Goal: Complete application form: Complete application form

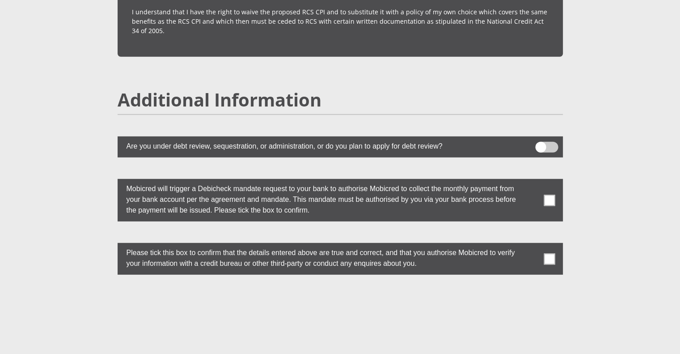
scroll to position [2490, 0]
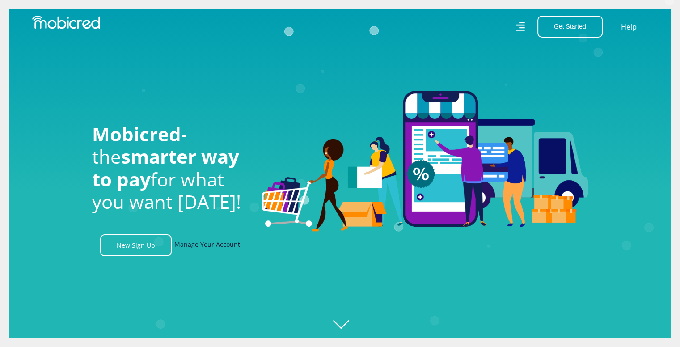
click at [220, 243] on link "Manage Your Account" at bounding box center [207, 245] width 66 height 22
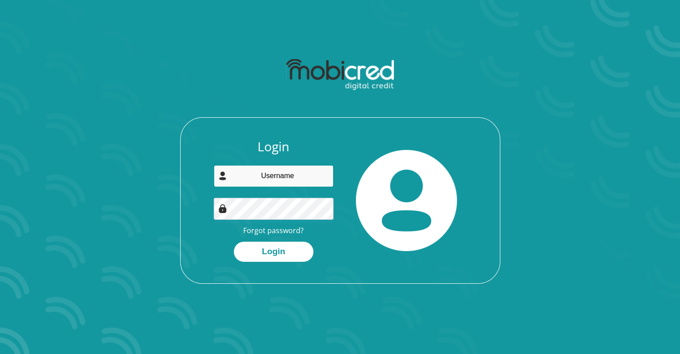
click at [268, 177] on input "email" at bounding box center [274, 176] width 120 height 22
type input "anthonyberti@ymail.com"
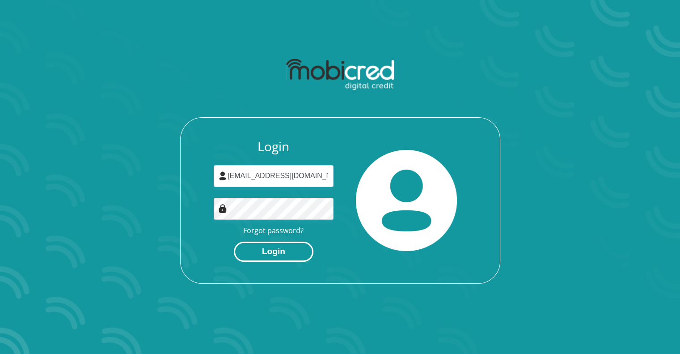
click at [295, 252] on button "Login" at bounding box center [274, 251] width 80 height 20
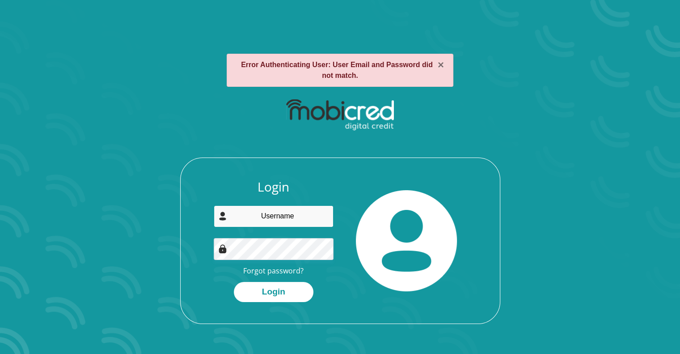
click at [306, 223] on input "email" at bounding box center [274, 216] width 120 height 22
type input "anthonyberti@ymail.com"
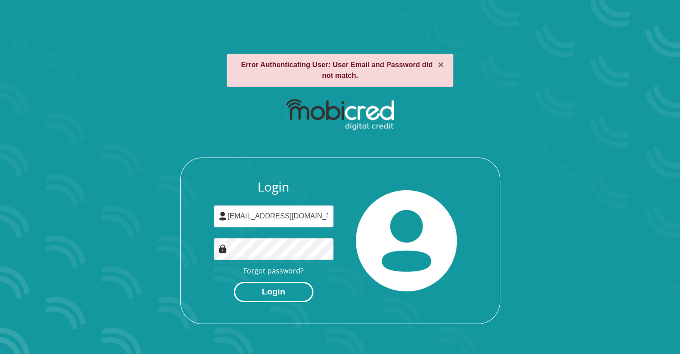
click at [276, 295] on button "Login" at bounding box center [274, 292] width 80 height 20
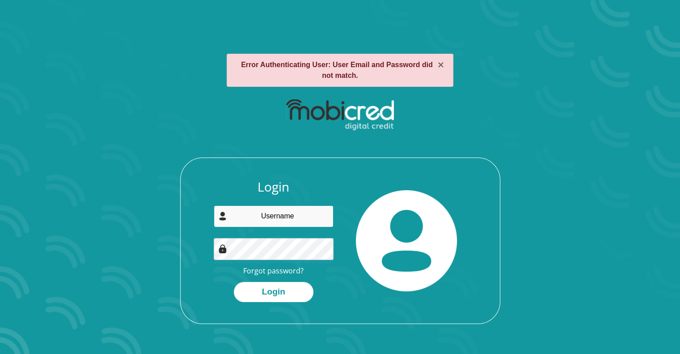
click at [294, 212] on input "email" at bounding box center [274, 216] width 120 height 22
type input "anthonyberti@ymail.com"
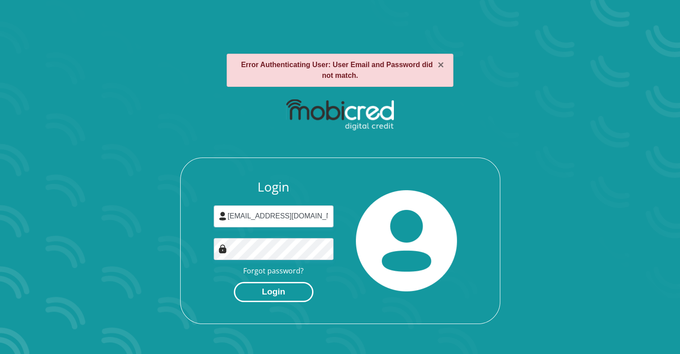
click at [284, 289] on button "Login" at bounding box center [274, 292] width 80 height 20
click at [88, 101] on div "× Error Authenticating User: User Email and Password did not match. Login Forgo…" at bounding box center [340, 188] width 510 height 313
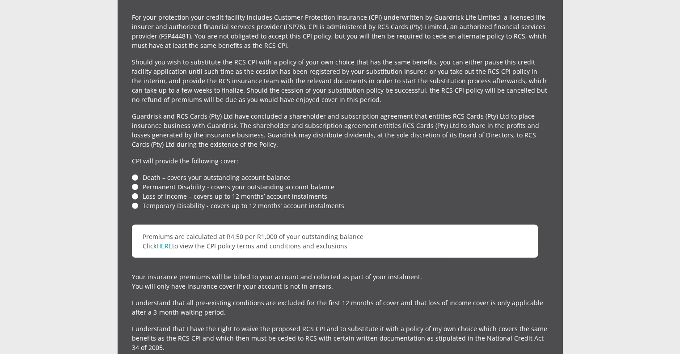
scroll to position [2014, 0]
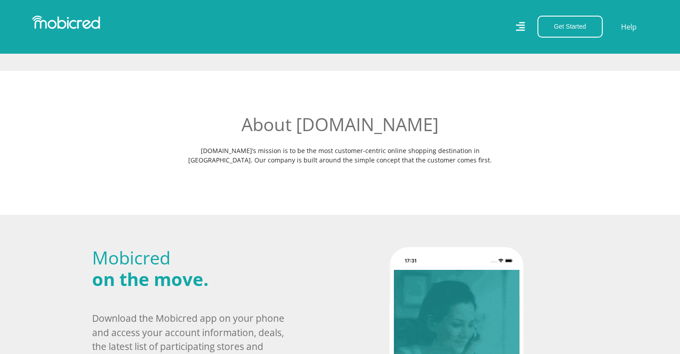
scroll to position [75, 0]
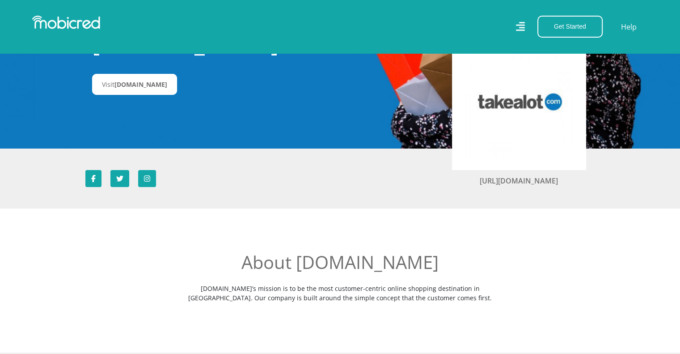
click at [521, 26] on icon at bounding box center [519, 26] width 9 height 13
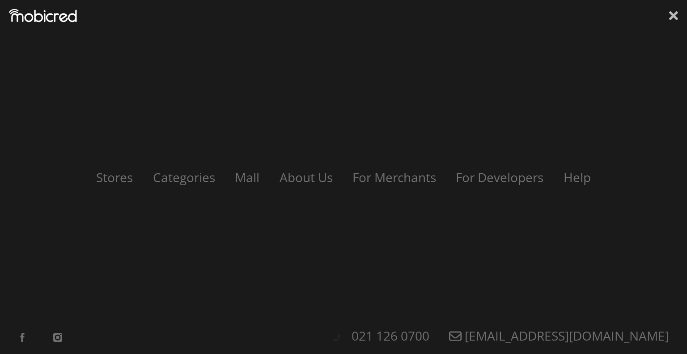
drag, startPoint x: 667, startPoint y: 17, endPoint x: 672, endPoint y: 16, distance: 5.5
click at [667, 17] on div "Stores Categories Mall About Us For Merchants For Developers Help Sign Up Sign …" at bounding box center [343, 177] width 687 height 354
click at [672, 16] on icon at bounding box center [673, 15] width 9 height 9
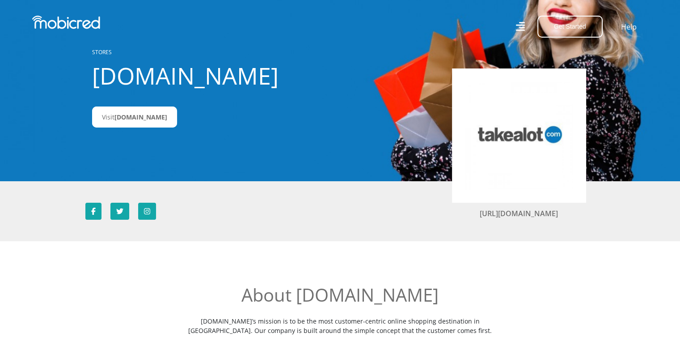
scroll to position [0, 0]
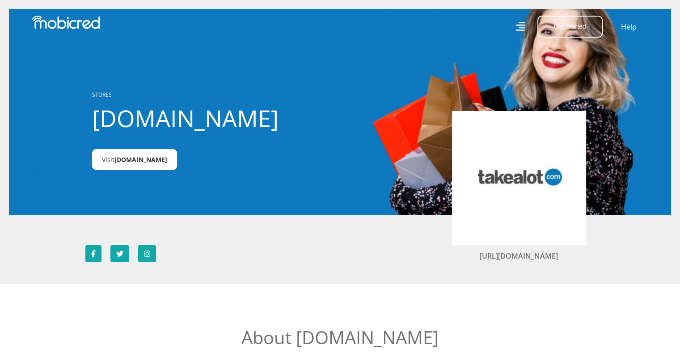
click at [141, 160] on span "Takealot.credit" at bounding box center [140, 159] width 53 height 8
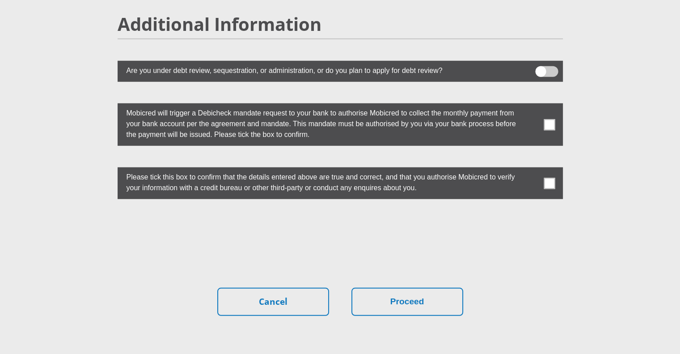
scroll to position [2490, 0]
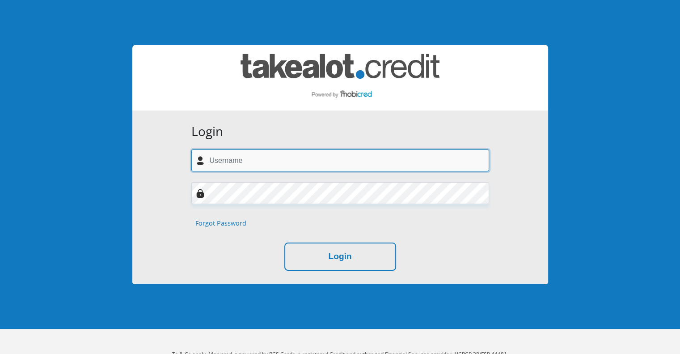
click at [283, 158] on input "text" at bounding box center [340, 160] width 298 height 22
type input "anthonyberti@ymail.com"
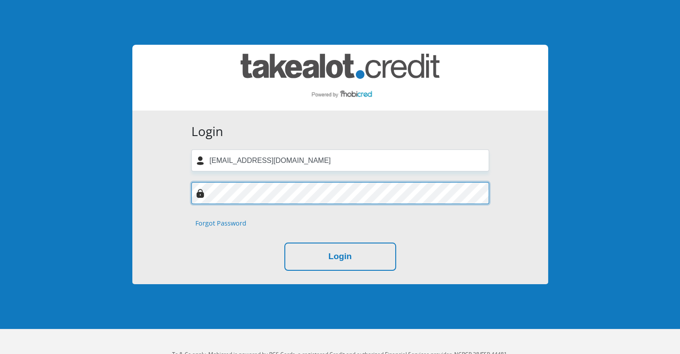
click at [284, 242] on button "Login" at bounding box center [340, 256] width 112 height 28
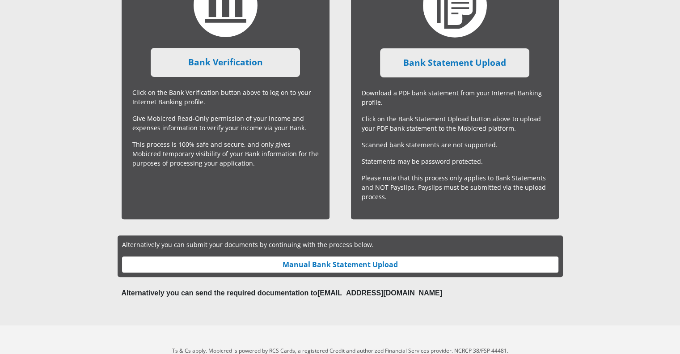
scroll to position [283, 0]
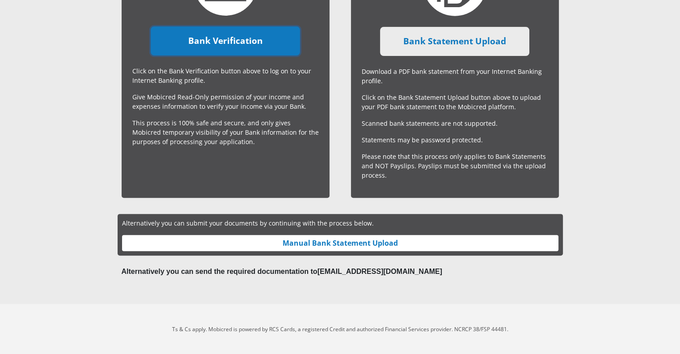
click at [247, 44] on link "Bank Verification" at bounding box center [225, 40] width 149 height 29
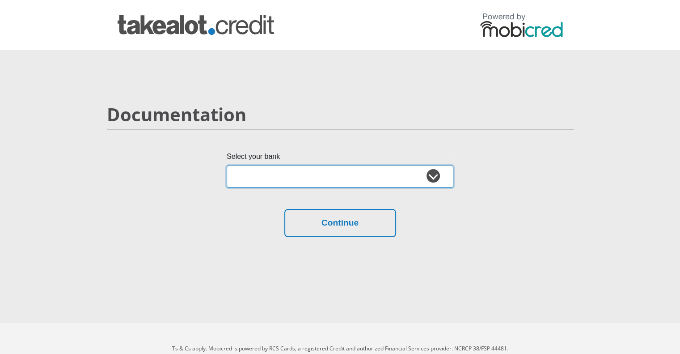
click at [269, 174] on select "Absa Capitec Bank Discovery Bank First National Bank Nedbank Standard Bank Tyme…" at bounding box center [340, 176] width 227 height 22
select select "{"id":"1","title":"First National Bank","institution":"Rand Merchant Bank","ali…"
click at [227, 165] on select "Absa Capitec Bank Discovery Bank First National Bank Nedbank Standard Bank Tyme…" at bounding box center [340, 176] width 227 height 22
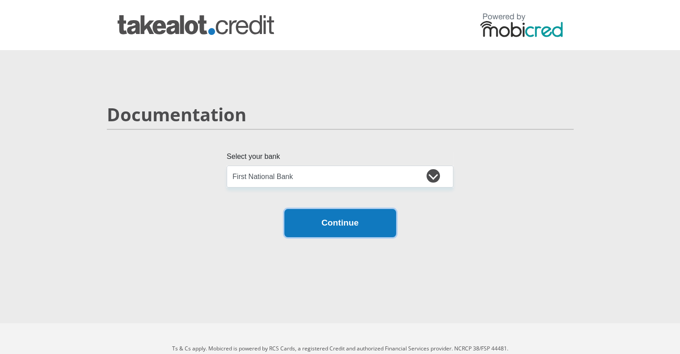
click at [348, 225] on button "Continue" at bounding box center [340, 223] width 112 height 28
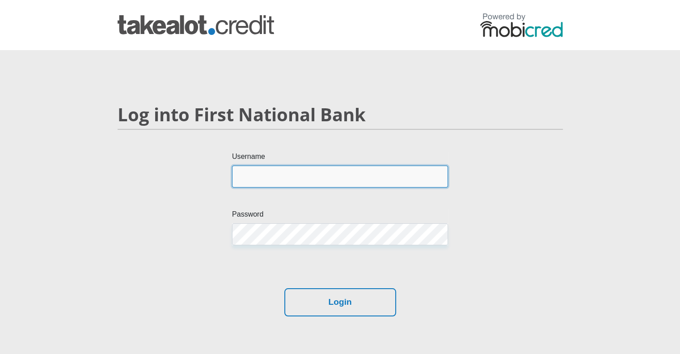
type input "[EMAIL_ADDRESS][DOMAIN_NAME]"
click at [349, 171] on input "[EMAIL_ADDRESS][DOMAIN_NAME]" at bounding box center [340, 176] width 216 height 22
drag, startPoint x: 336, startPoint y: 174, endPoint x: 184, endPoint y: 165, distance: 152.3
click at [186, 165] on div "Username [PERSON_NAME][EMAIL_ADDRESS][DOMAIN_NAME] Password" at bounding box center [340, 219] width 459 height 137
type input "8609175596089"
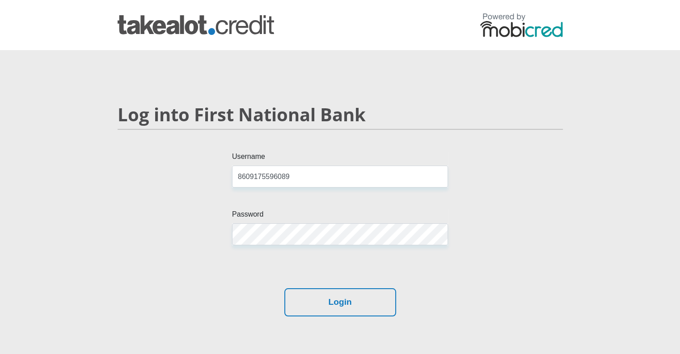
click at [476, 287] on form "Username 8609175596089 Password Login" at bounding box center [340, 233] width 445 height 165
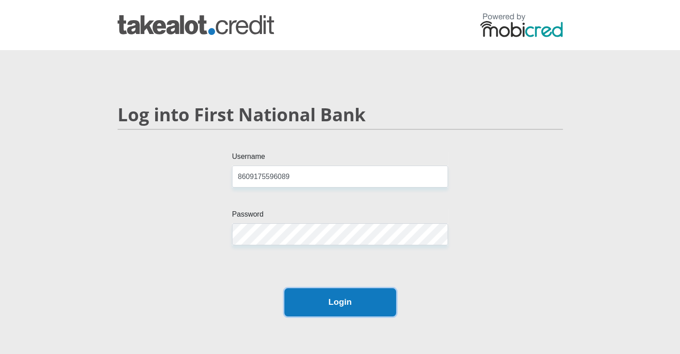
click at [374, 307] on button "Login" at bounding box center [340, 302] width 112 height 28
